Goal: Information Seeking & Learning: Learn about a topic

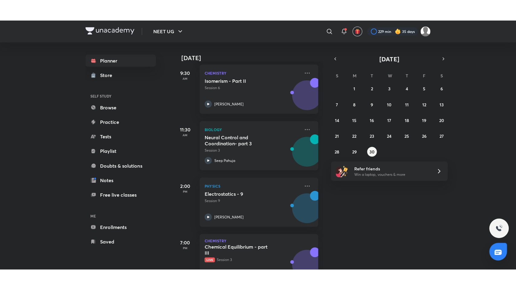
scroll to position [112, 0]
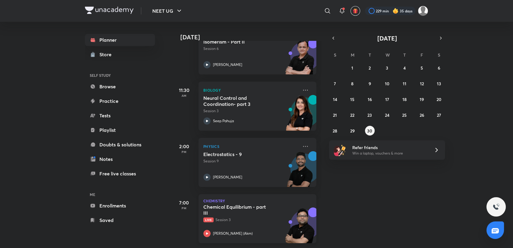
click at [259, 219] on div "Chemical Equilibrium - part III Live Session 3 [PERSON_NAME] ([GEOGRAPHIC_DATA])" at bounding box center [250, 220] width 95 height 33
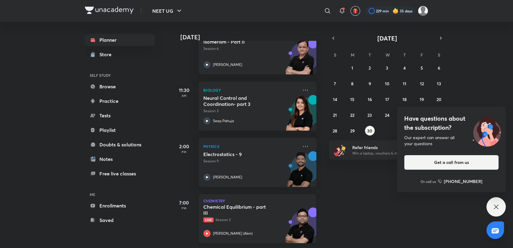
click at [265, 217] on p "Live Session 3" at bounding box center [250, 219] width 95 height 5
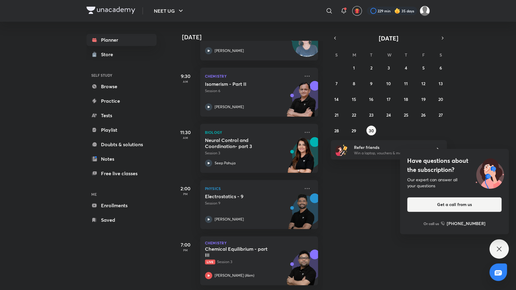
scroll to position [70, 0]
